Goal: Find specific page/section: Find specific page/section

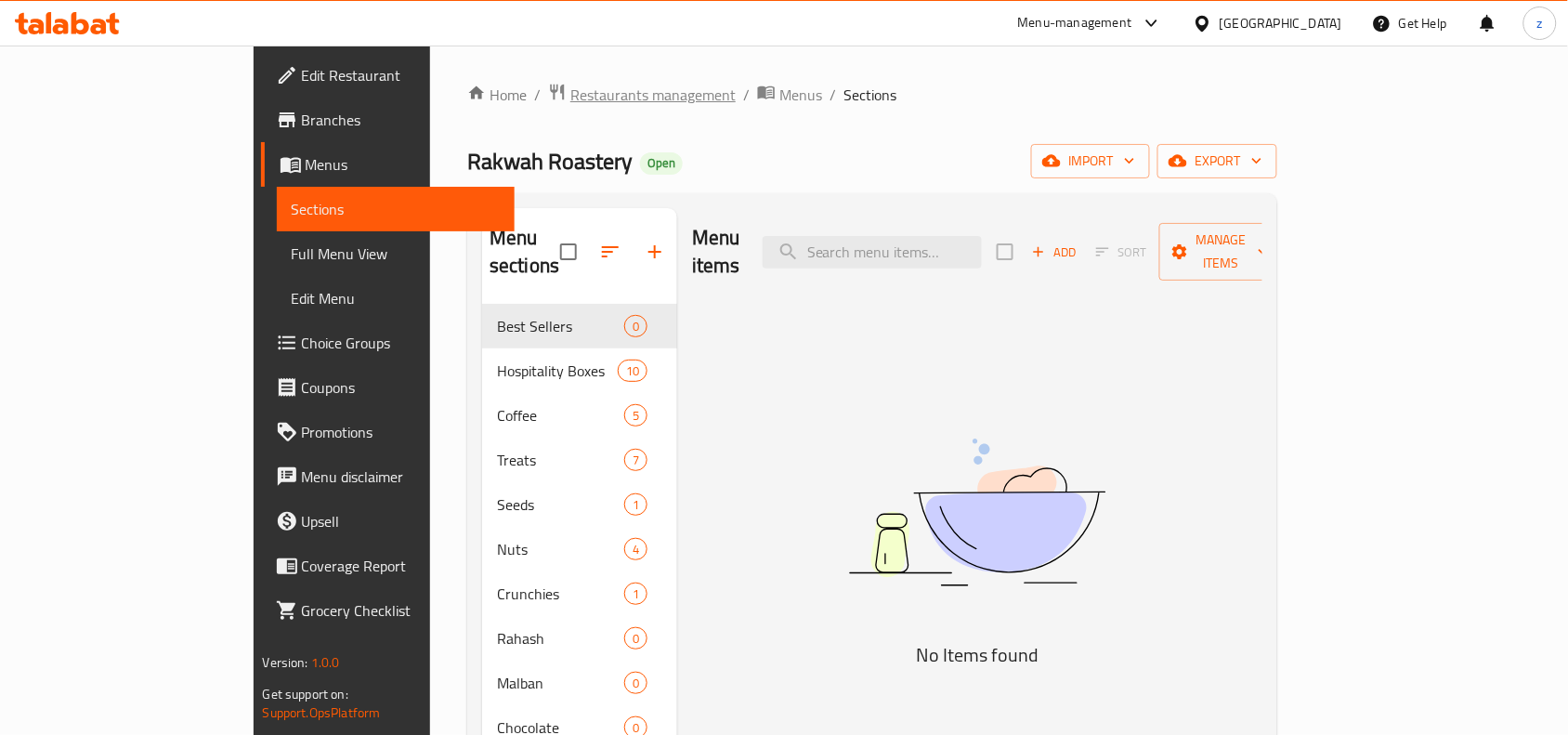
click at [570, 91] on span "Restaurants management" at bounding box center [653, 95] width 166 height 22
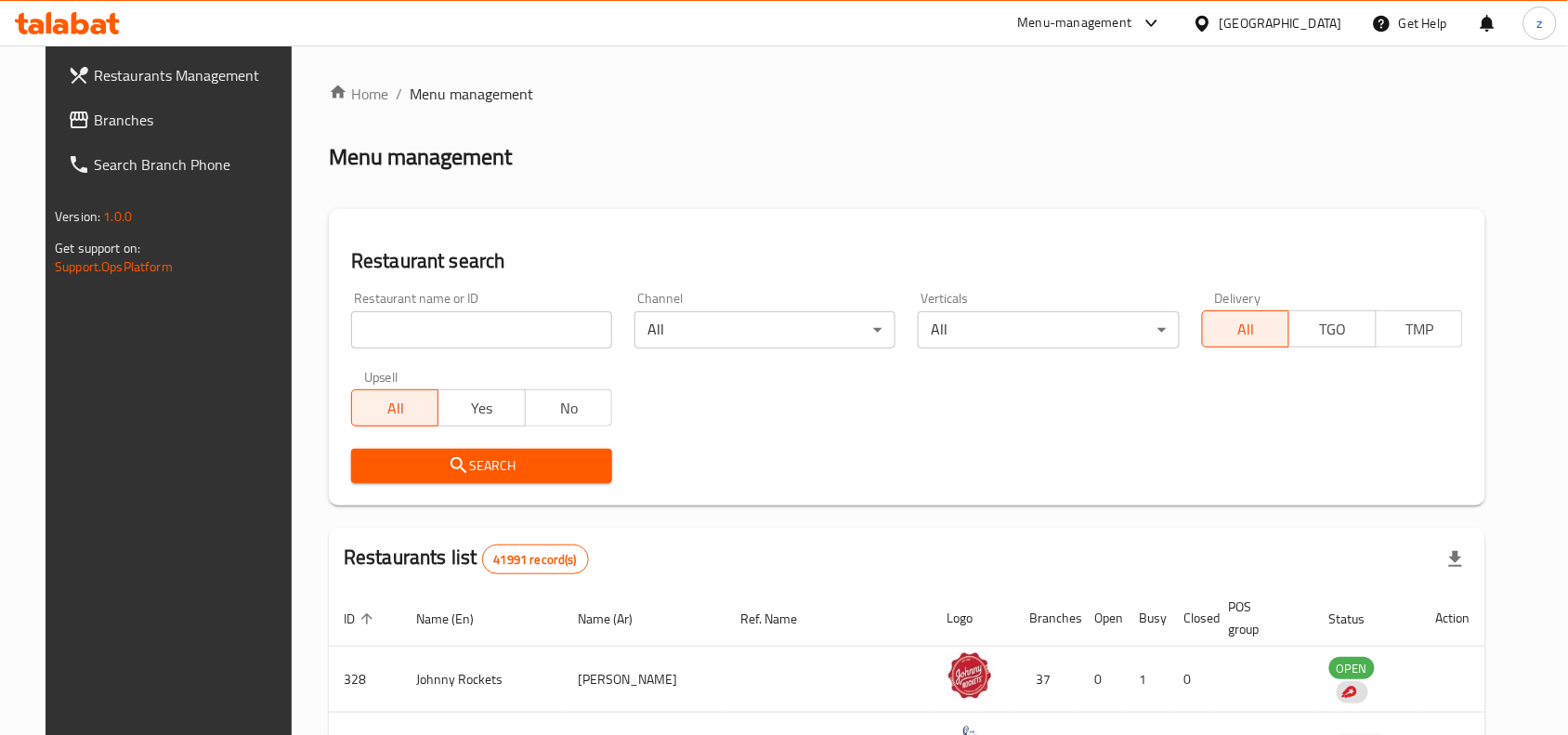
click at [423, 327] on input "search" at bounding box center [481, 330] width 261 height 37
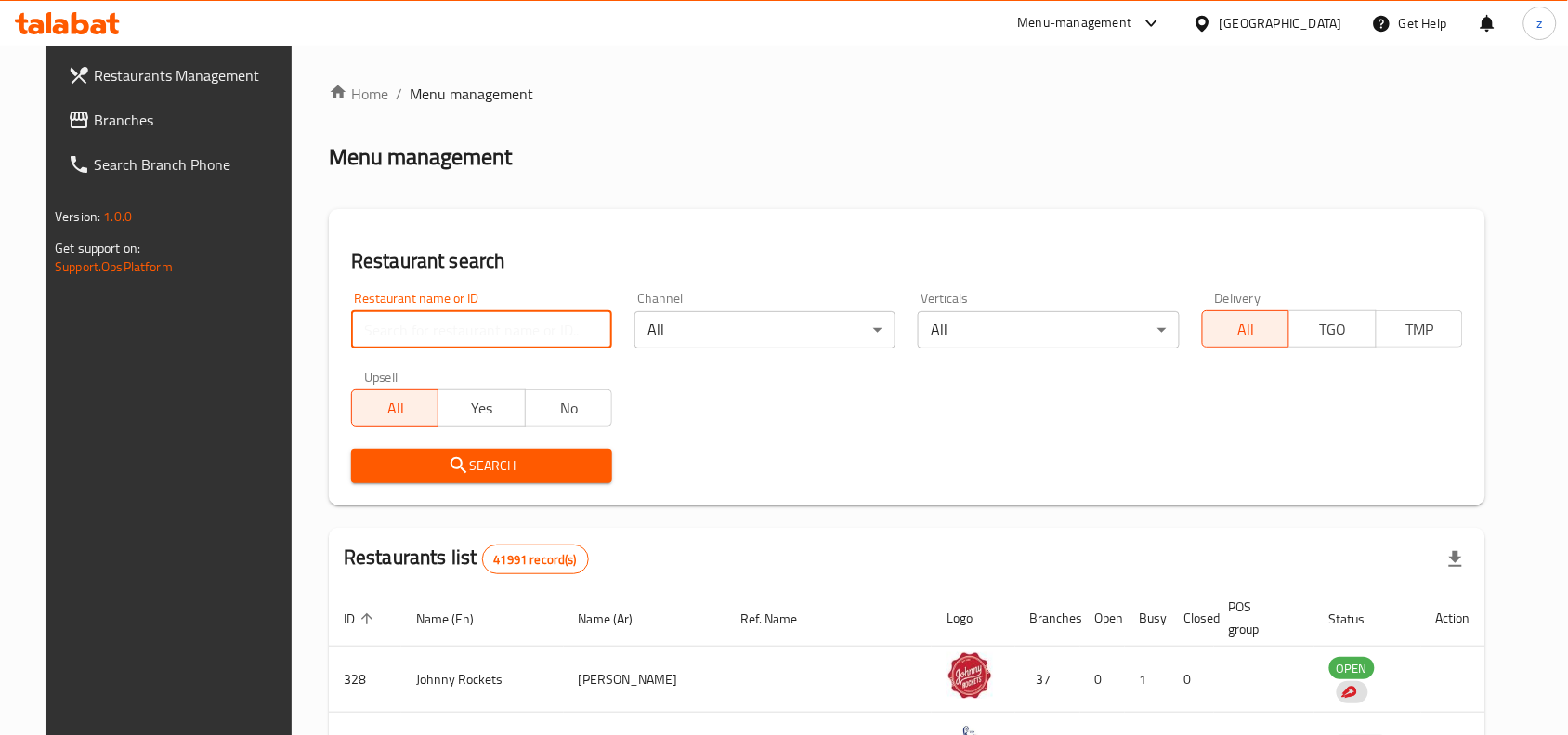
paste input "612306"
type input "612306"
click at [109, 122] on span "Branches" at bounding box center [193, 120] width 199 height 22
